Goal: Navigation & Orientation: Go to known website

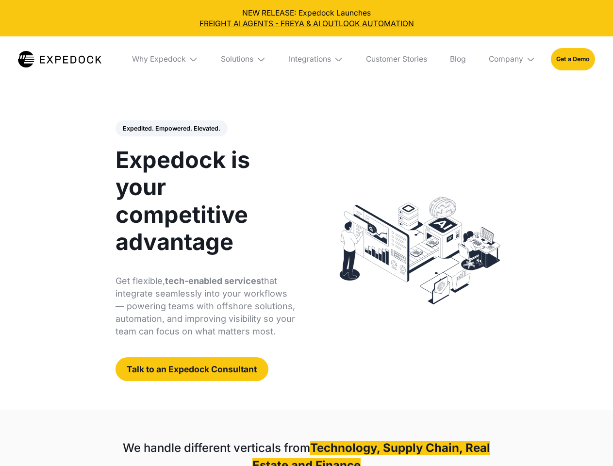
select select
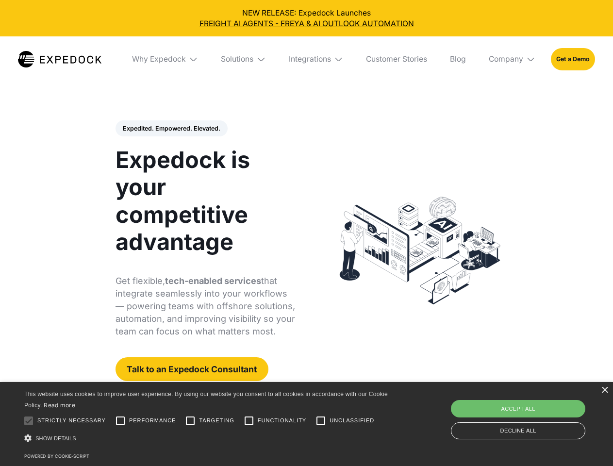
click at [306, 59] on div "Integrations" at bounding box center [310, 59] width 42 height 10
click at [166, 59] on div "Why Expedock" at bounding box center [151, 59] width 54 height 10
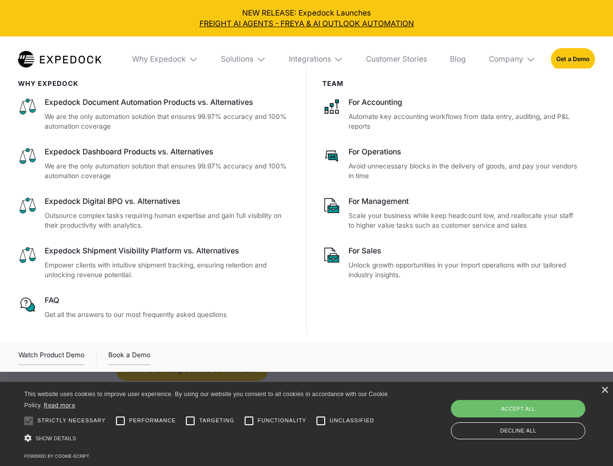
click at [244, 59] on div "Solutions" at bounding box center [237, 59] width 33 height 10
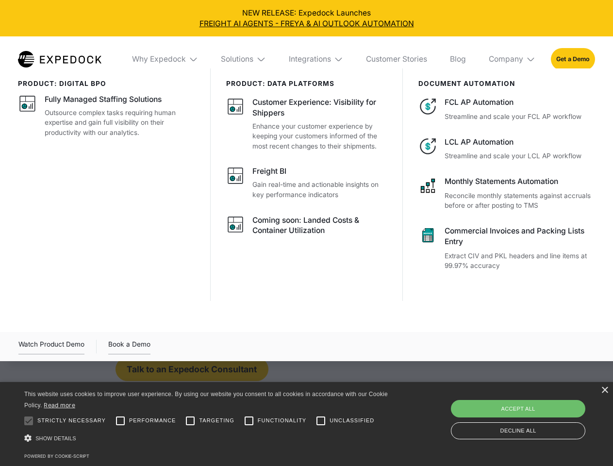
click at [316, 59] on div "Integrations" at bounding box center [310, 59] width 42 height 10
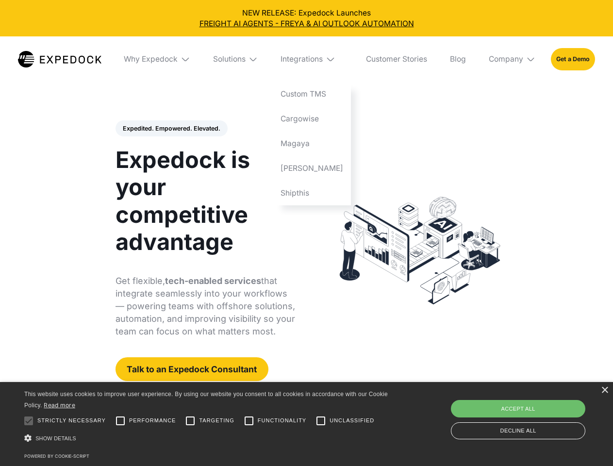
click at [513, 59] on div "Company" at bounding box center [506, 59] width 34 height 10
click at [171, 129] on div "Expedited. Empowered. Elevated. Automate Freight Document Extraction at 99.97% …" at bounding box center [206, 250] width 180 height 261
click at [29, 421] on div at bounding box center [28, 420] width 19 height 19
click at [120, 421] on input "Performance" at bounding box center [120, 420] width 19 height 19
checkbox input "true"
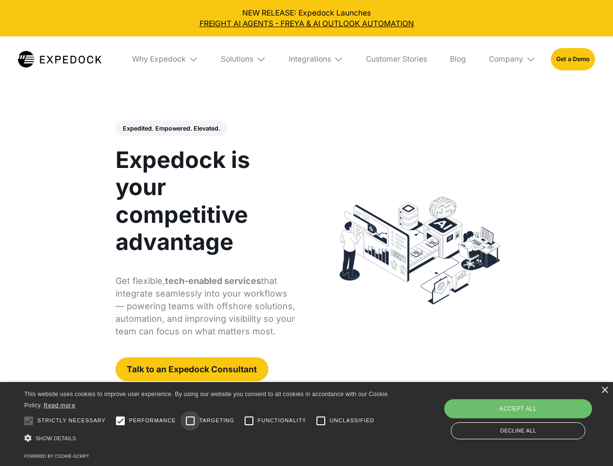
click at [190, 421] on input "Targeting" at bounding box center [190, 420] width 19 height 19
checkbox input "true"
click at [249, 421] on input "Functionality" at bounding box center [248, 420] width 19 height 19
checkbox input "true"
